Goal: Navigation & Orientation: Find specific page/section

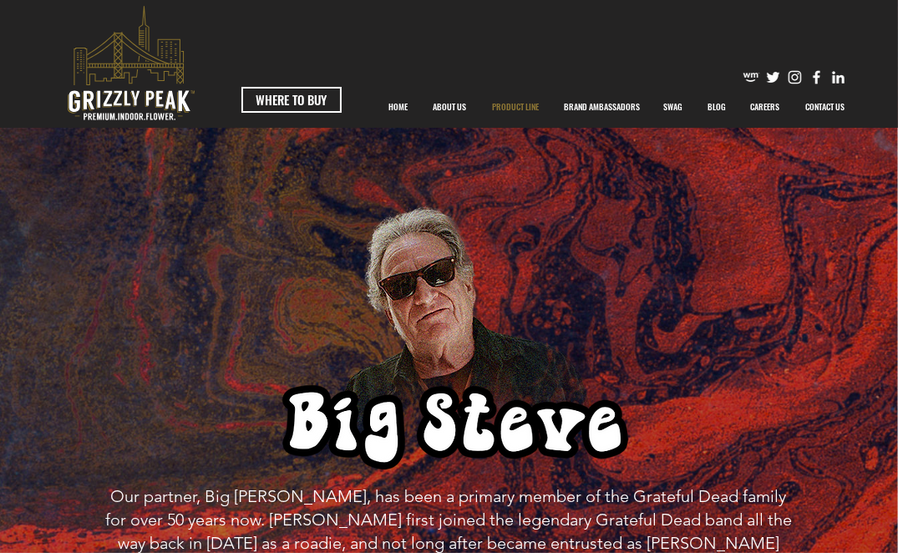
click at [502, 105] on p "PRODUCT LINE" at bounding box center [515, 107] width 63 height 42
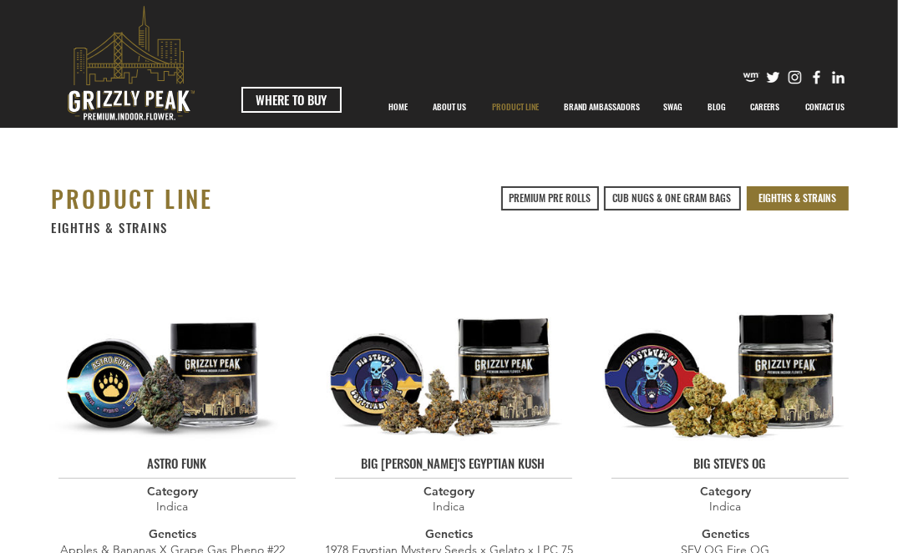
click at [799, 200] on span "EIGHTHS & STRAINS" at bounding box center [798, 198] width 78 height 14
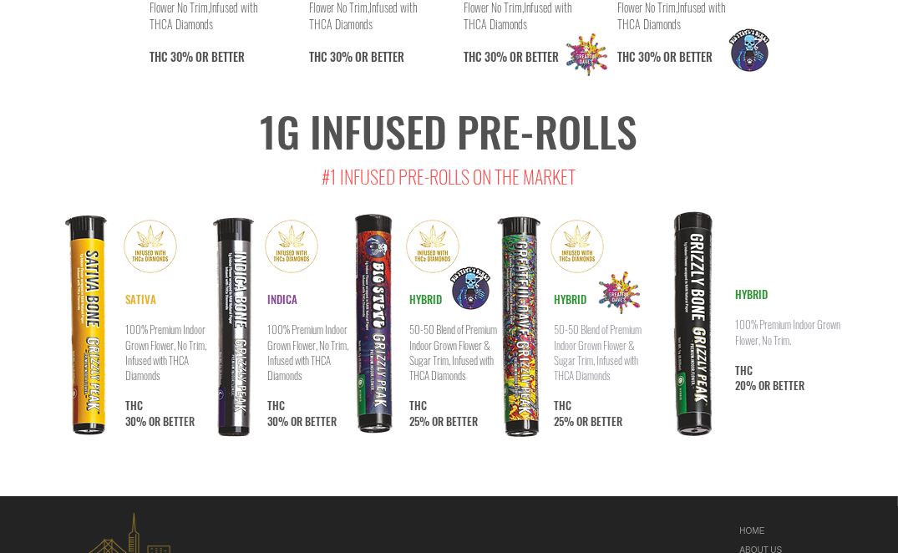
scroll to position [8823, 0]
